Goal: Find specific page/section: Find specific page/section

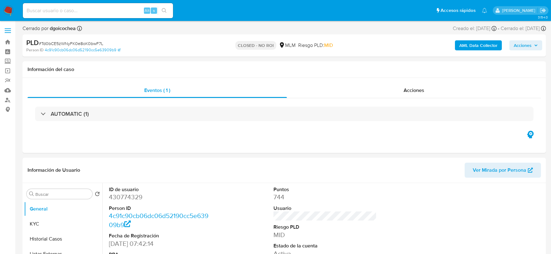
click at [7, 10] on img at bounding box center [8, 10] width 11 height 11
select select "10"
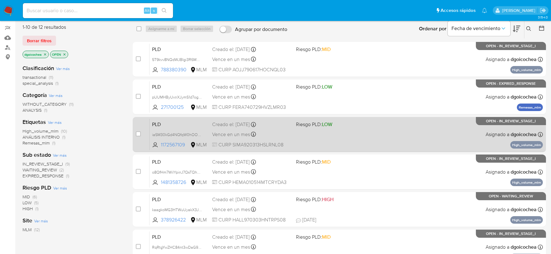
scroll to position [69, 0]
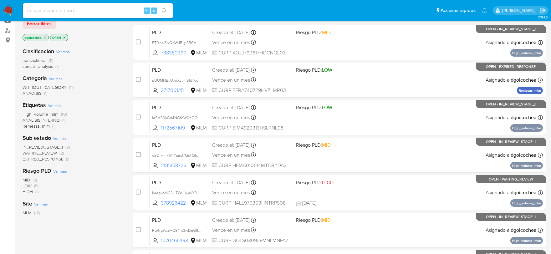
click at [48, 154] on span "WAITING_REVIEW" at bounding box center [40, 153] width 34 height 6
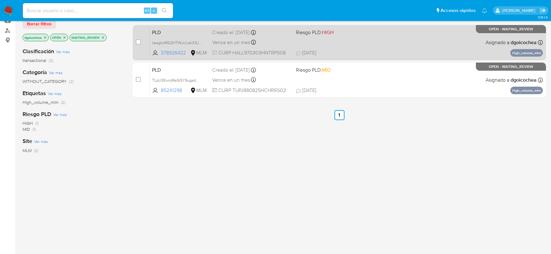
click at [160, 33] on span "PLD" at bounding box center [179, 32] width 55 height 8
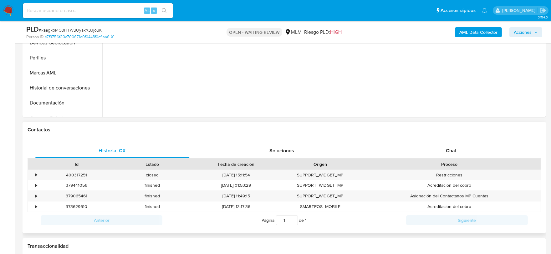
scroll to position [208, 0]
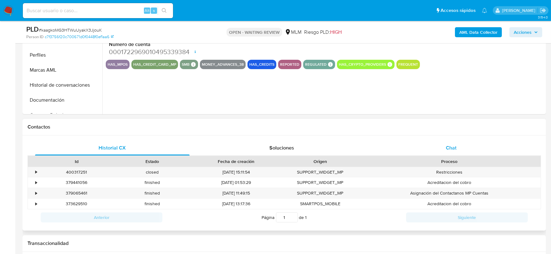
click at [451, 149] on span "Chat" at bounding box center [451, 147] width 11 height 7
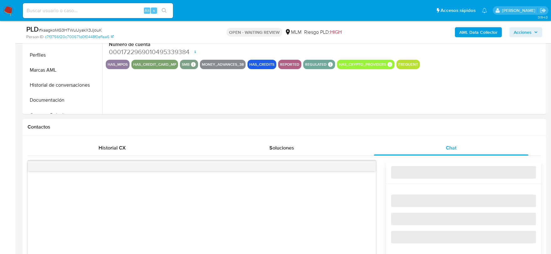
select select "10"
